Goal: Task Accomplishment & Management: Manage account settings

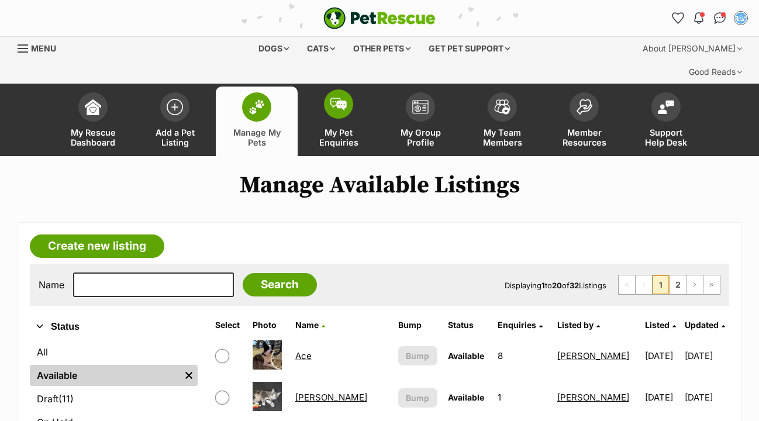
click at [341, 98] on img at bounding box center [338, 104] width 16 height 13
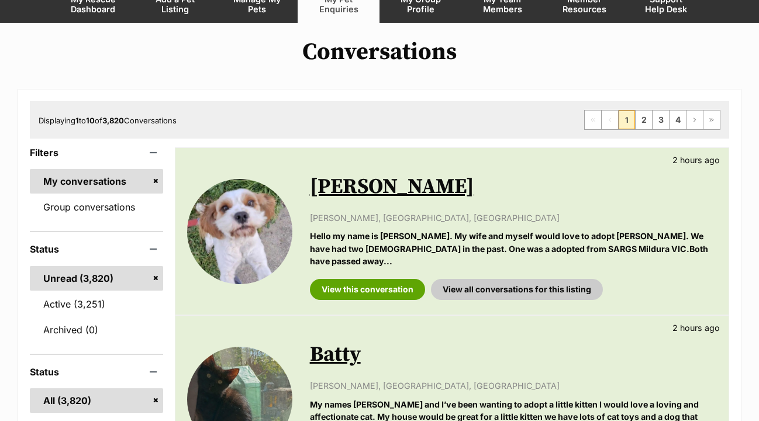
scroll to position [135, 0]
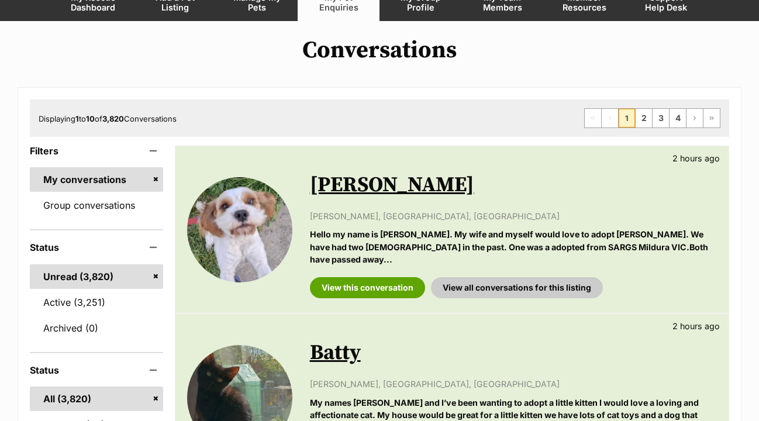
click at [375, 268] on div "View this conversation View all conversations for this listing" at bounding box center [513, 283] width 407 height 30
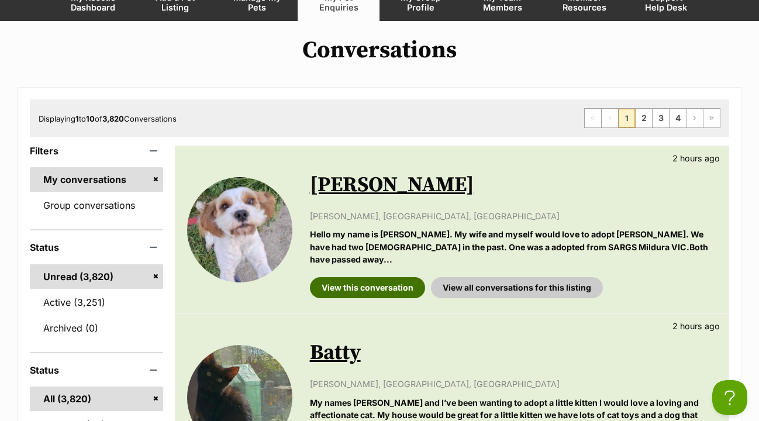
click at [371, 277] on link "View this conversation" at bounding box center [367, 287] width 115 height 21
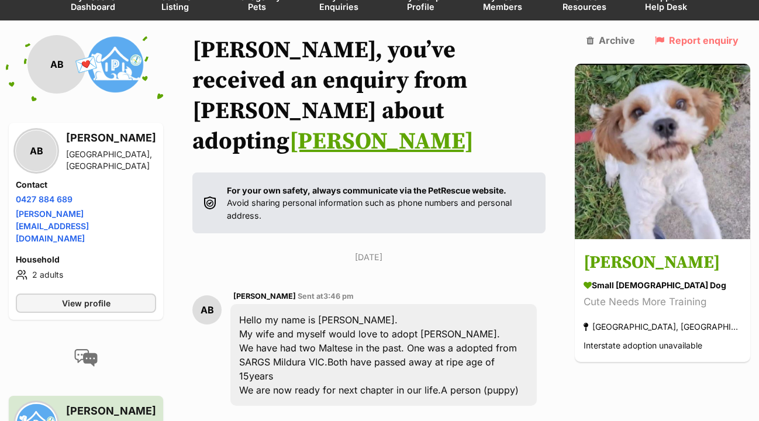
scroll to position [168, 0]
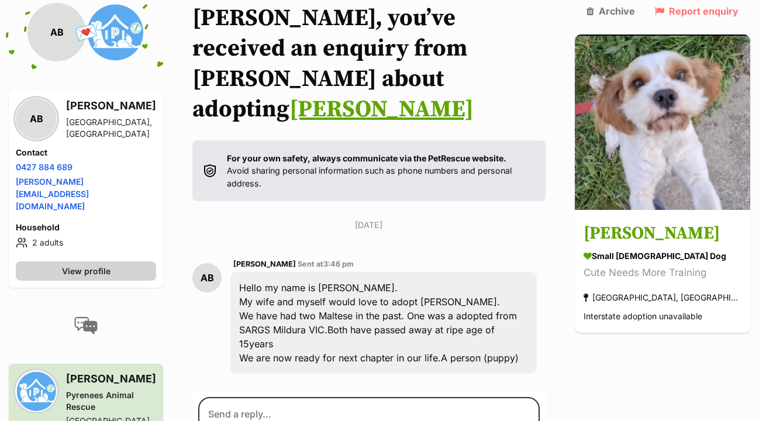
click at [86, 265] on span "View profile" at bounding box center [86, 271] width 49 height 12
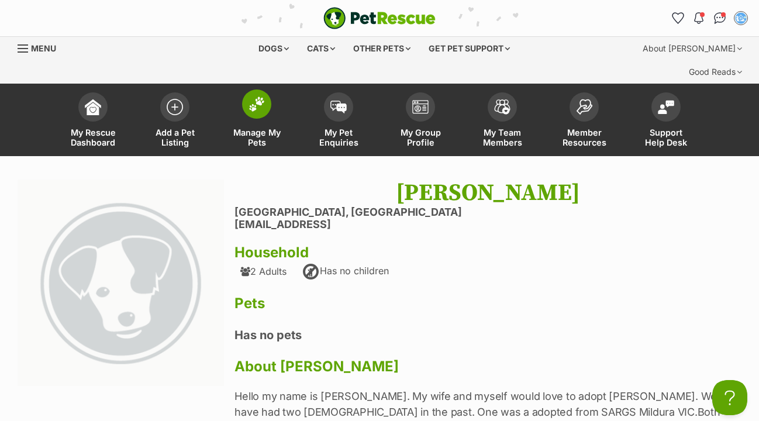
click at [266, 89] on span at bounding box center [256, 103] width 29 height 29
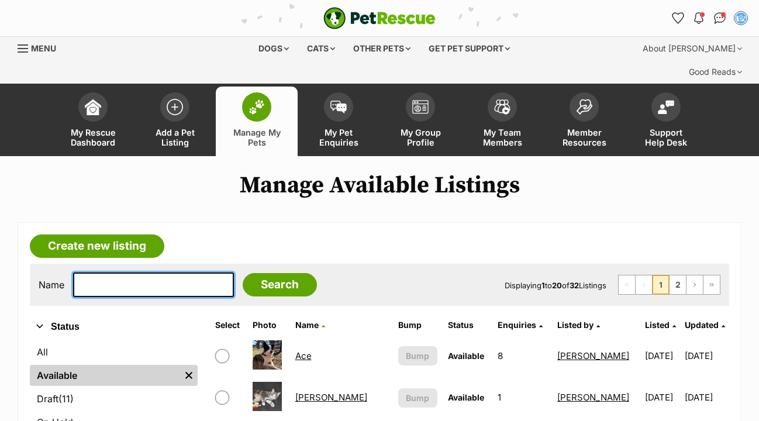
click at [127, 272] on input "text" at bounding box center [153, 284] width 161 height 25
type input "todd"
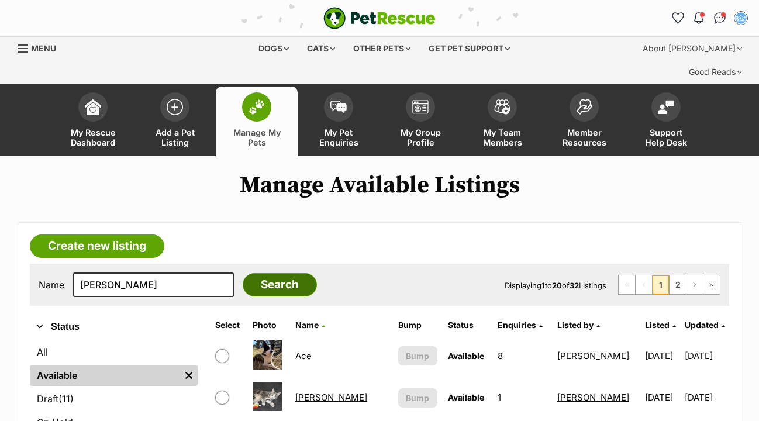
click at [275, 273] on input "Search" at bounding box center [280, 284] width 74 height 23
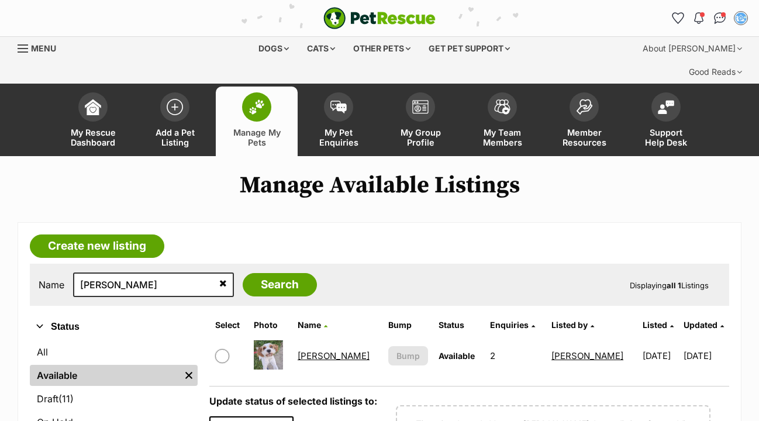
click at [319, 350] on link "[PERSON_NAME]" at bounding box center [333, 355] width 72 height 11
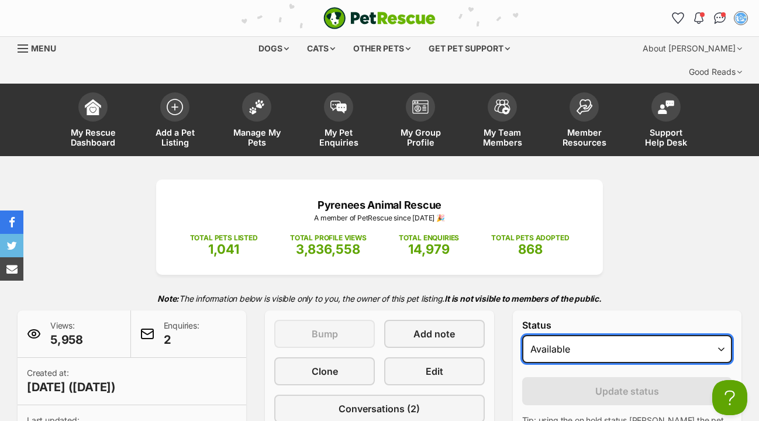
select select "on_hold"
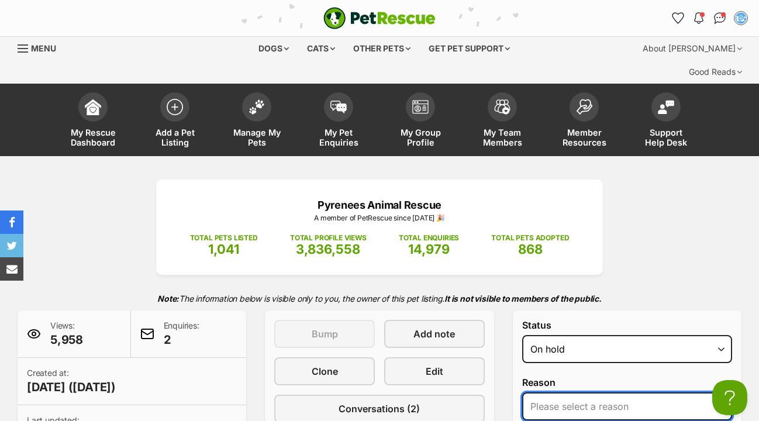
select select "medical"
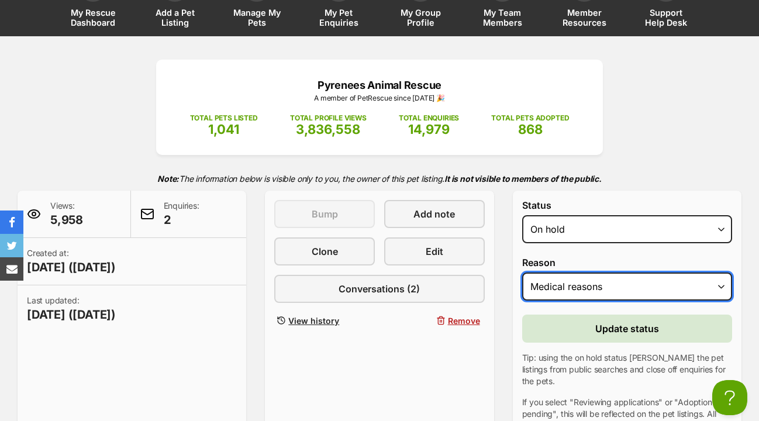
scroll to position [120, 0]
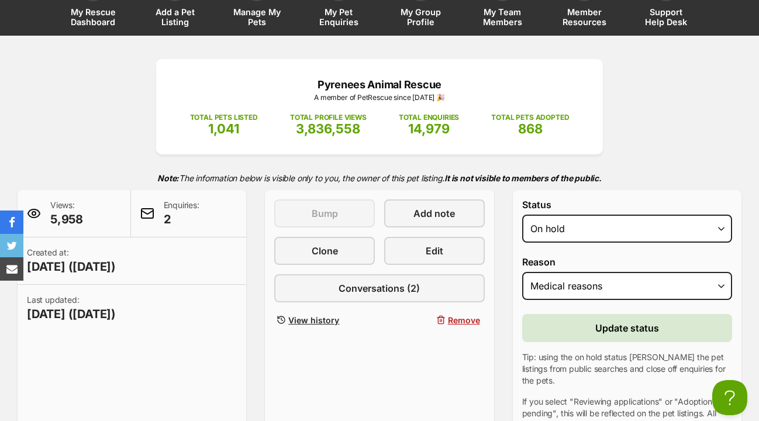
click at [616, 321] on span "Update status" at bounding box center [627, 328] width 64 height 14
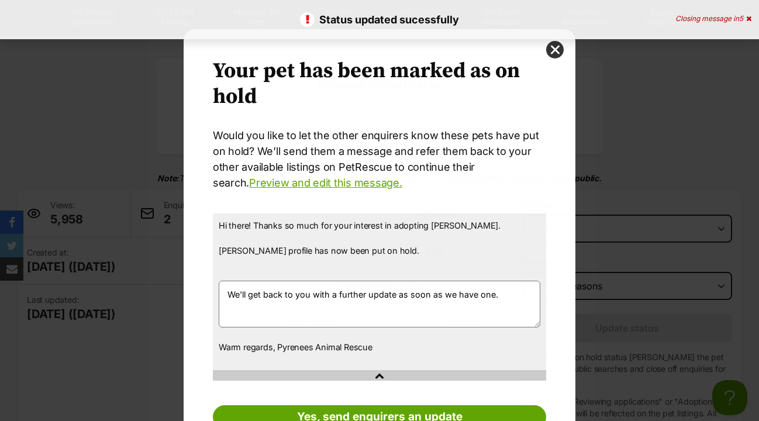
scroll to position [0, 0]
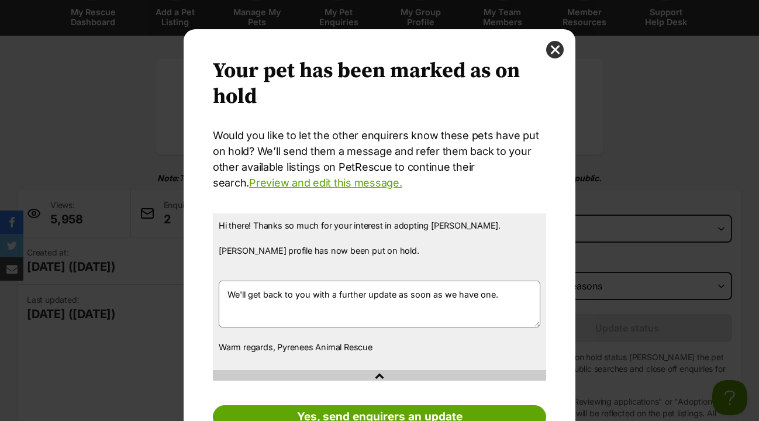
drag, startPoint x: 498, startPoint y: 296, endPoint x: 223, endPoint y: 287, distance: 276.0
click at [223, 287] on textarea "We'll get back to you with a further update as soon as we have one." at bounding box center [379, 304] width 321 height 47
type textarea "T"
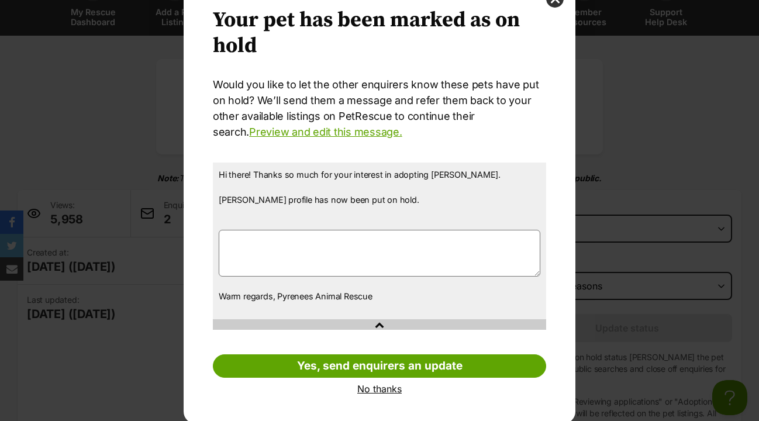
scroll to position [50, 0]
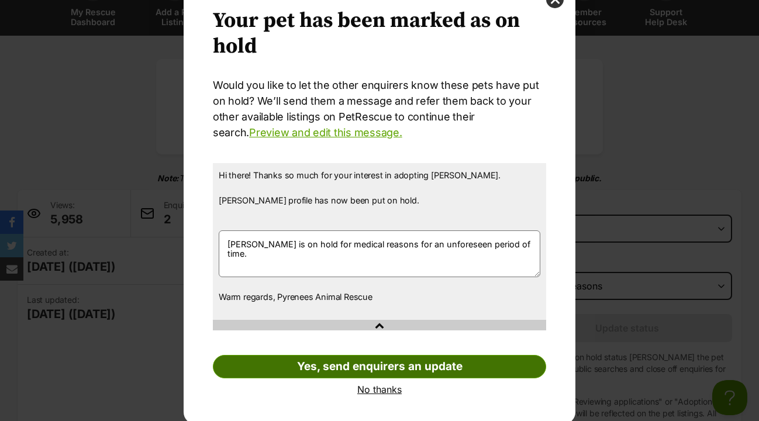
type textarea "Todd is on hold for medical reasons for an unforeseen period of time."
click at [372, 365] on link "Yes, send enquirers an update" at bounding box center [379, 366] width 333 height 23
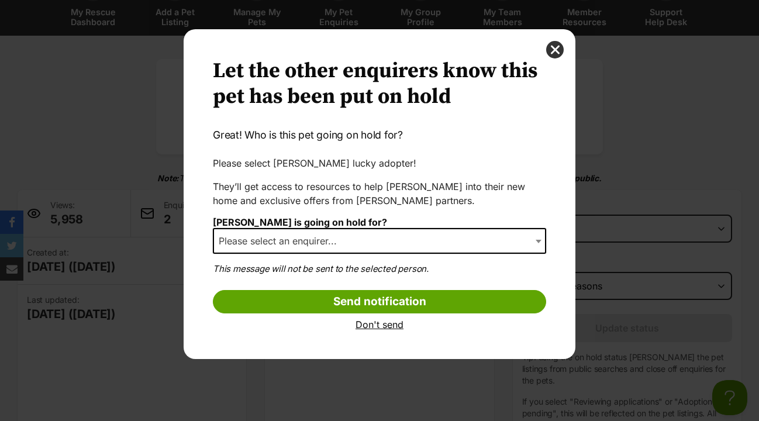
scroll to position [0, 0]
click at [537, 240] on b "Dialog Window - Close (Press escape to close)" at bounding box center [538, 242] width 6 height 4
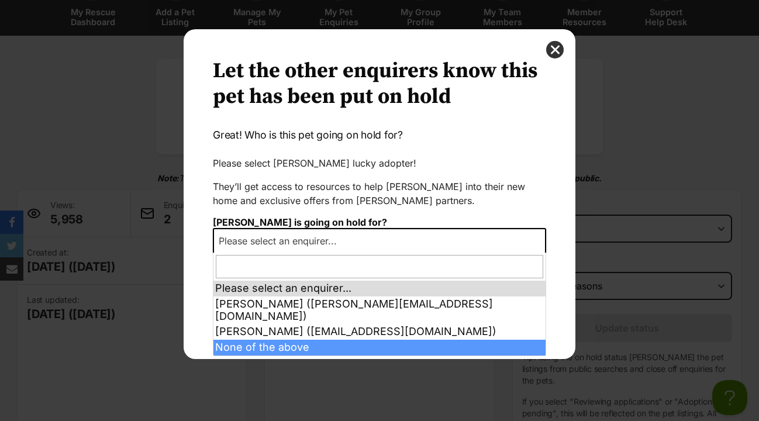
select select "other"
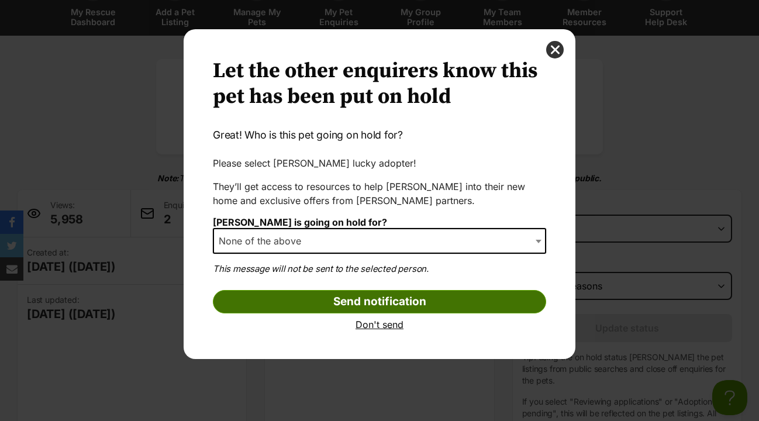
click at [319, 298] on input "Send notification" at bounding box center [379, 301] width 333 height 23
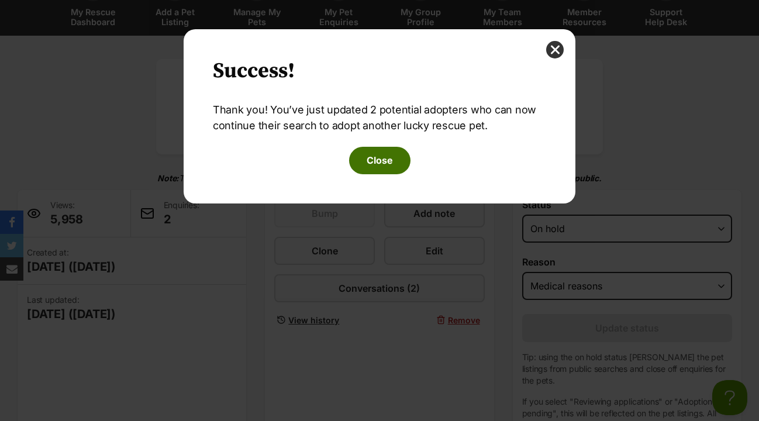
click at [379, 155] on button "Close" at bounding box center [379, 160] width 61 height 27
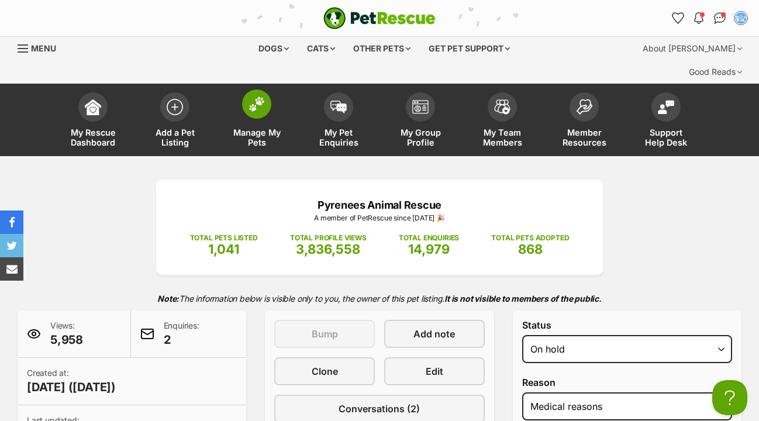
click at [257, 96] on img at bounding box center [256, 103] width 16 height 15
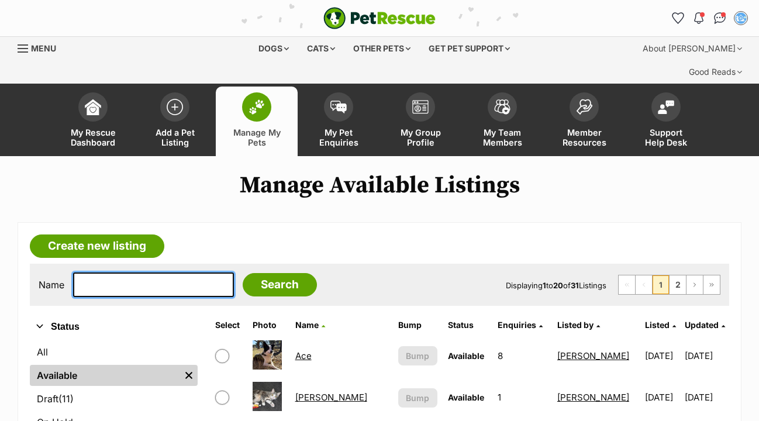
click at [105, 272] on input "text" at bounding box center [153, 284] width 161 height 25
type input "todd"
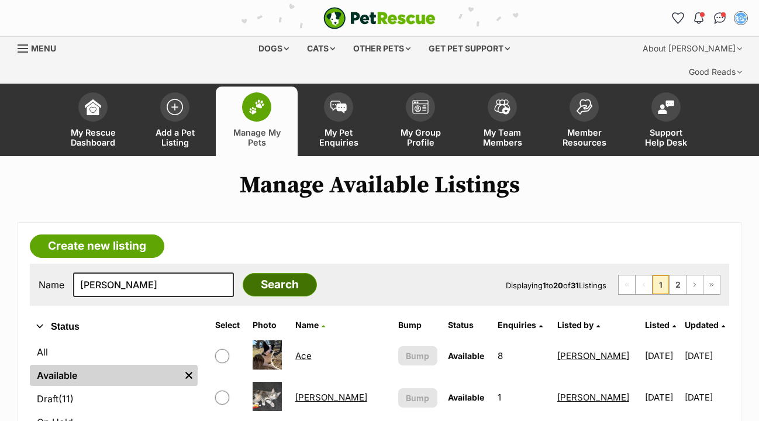
click at [266, 273] on input "Search" at bounding box center [280, 284] width 74 height 23
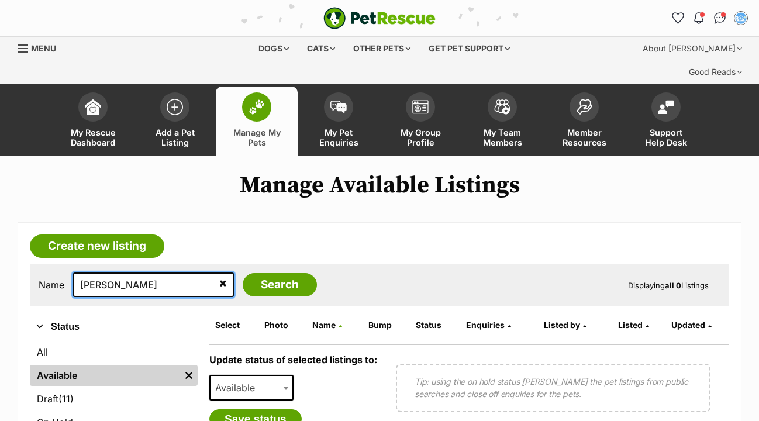
click at [147, 272] on input "[PERSON_NAME]" at bounding box center [153, 284] width 161 height 25
type input "t"
type input "journey"
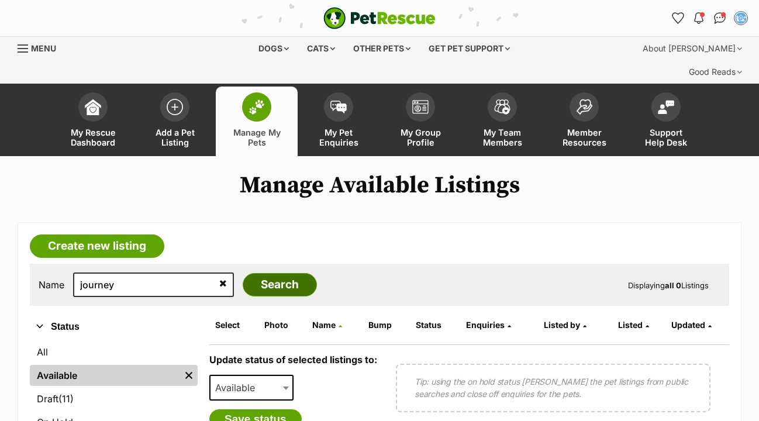
click at [287, 273] on input "Search" at bounding box center [280, 284] width 74 height 23
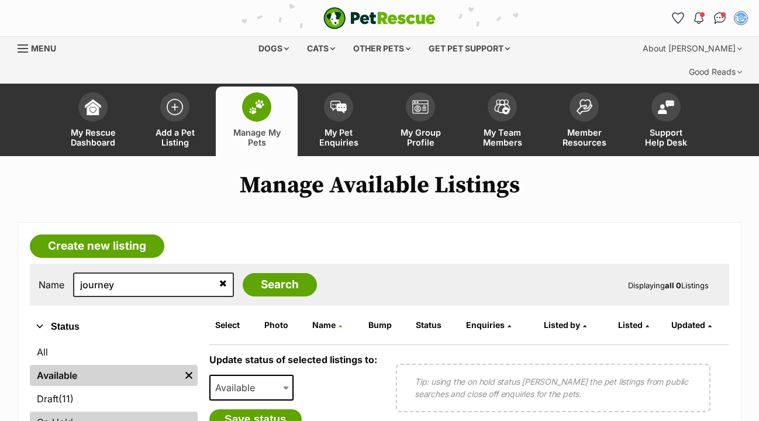
click at [54, 411] on link "On Hold" at bounding box center [114, 421] width 168 height 21
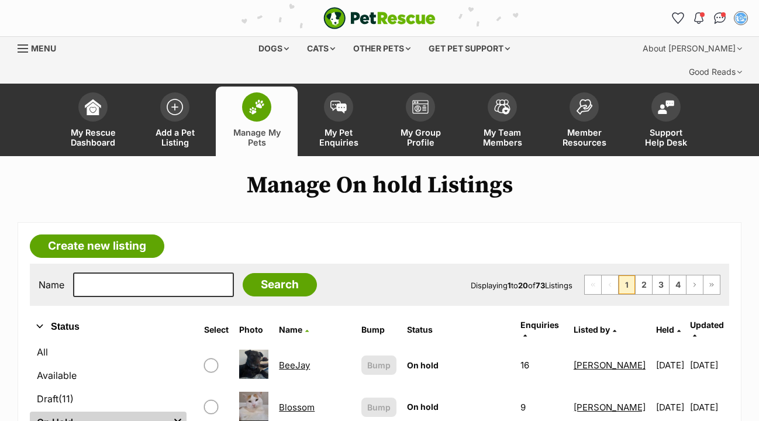
click at [122, 272] on input "text" at bounding box center [153, 284] width 161 height 25
type input "journey"
click at [305, 273] on input "Search" at bounding box center [280, 284] width 74 height 23
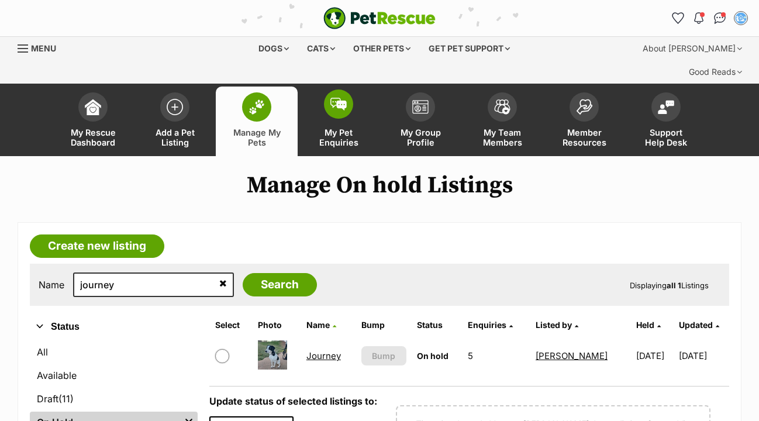
click at [343, 98] on img at bounding box center [338, 104] width 16 height 13
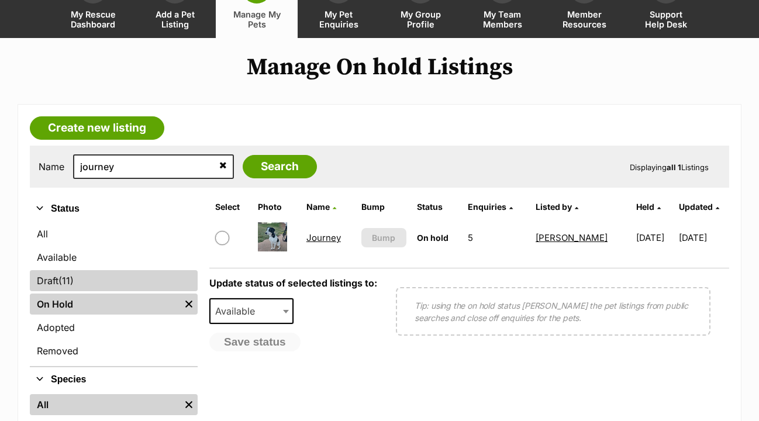
scroll to position [119, 0]
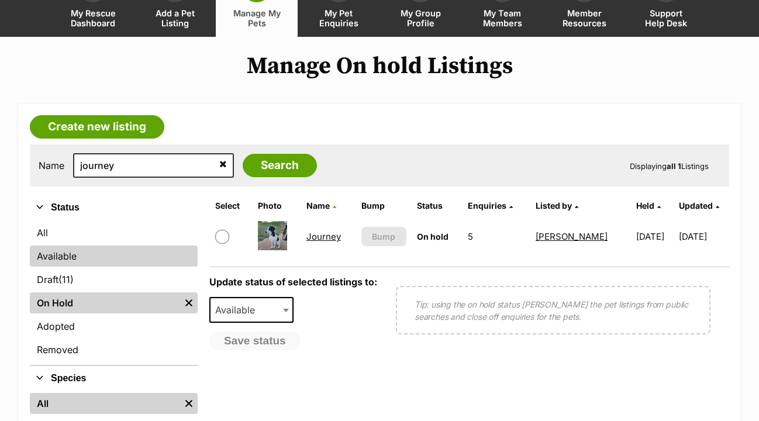
click at [71, 245] on link "Available" at bounding box center [114, 255] width 168 height 21
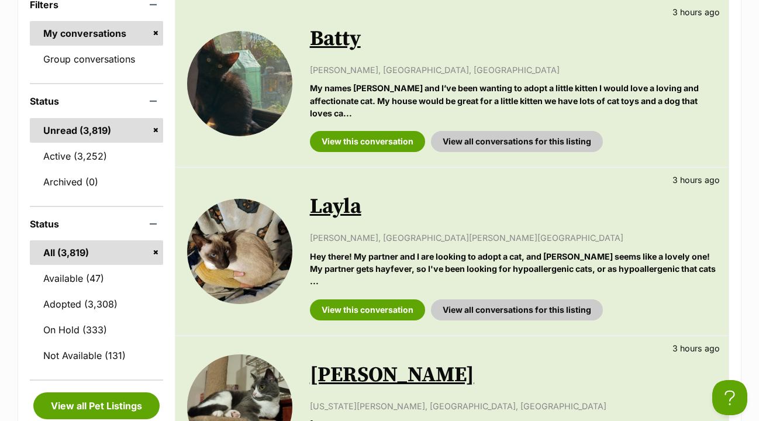
scroll to position [248, 0]
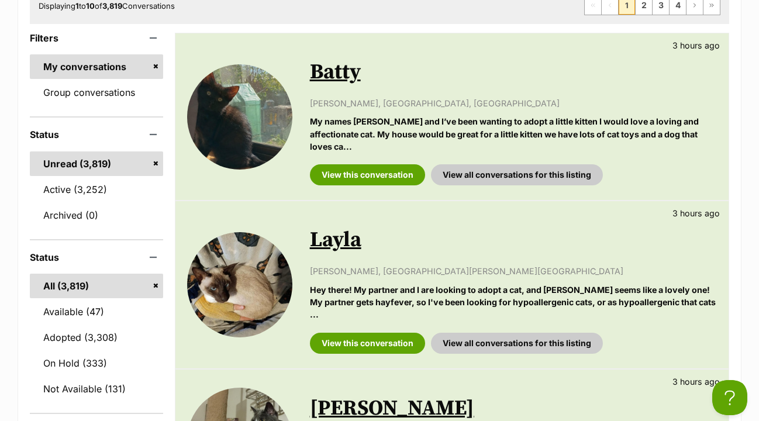
click at [374, 324] on div "View this conversation View all conversations for this listing" at bounding box center [513, 339] width 407 height 30
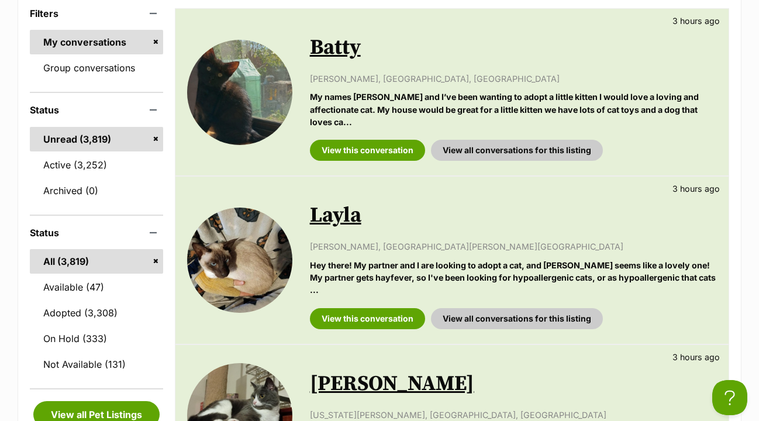
scroll to position [272, 0]
